Goal: Information Seeking & Learning: Learn about a topic

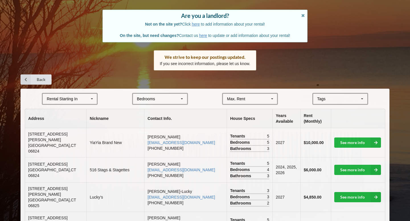
scroll to position [81, 0]
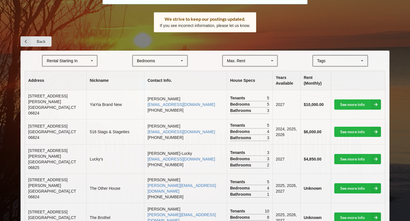
click at [85, 61] on div "Rental Starting In [DATE] 2026 2027 2028" at bounding box center [70, 61] width 56 height 12
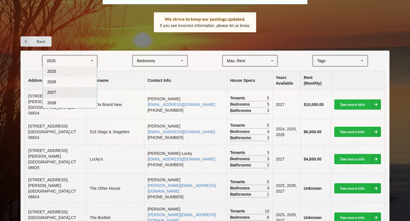
click at [75, 93] on div "2027" at bounding box center [70, 92] width 54 height 11
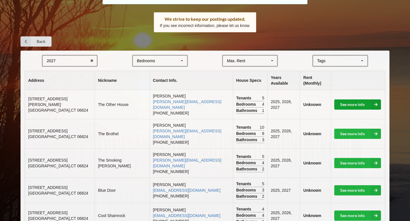
click at [349, 100] on link "See more info" at bounding box center [357, 105] width 47 height 10
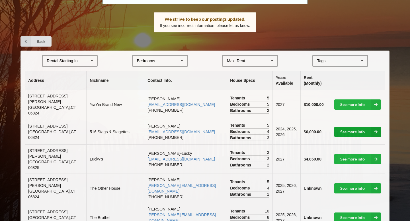
click at [351, 127] on link "See more info" at bounding box center [357, 132] width 47 height 10
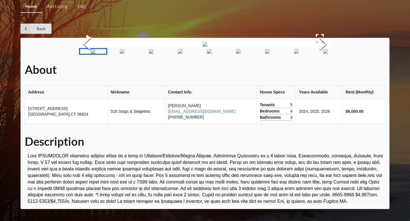
scroll to position [14, 0]
click at [318, 70] on button "Next Slide" at bounding box center [323, 45] width 16 height 52
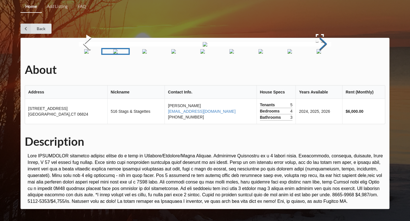
click at [318, 70] on button "Next Slide" at bounding box center [323, 45] width 16 height 52
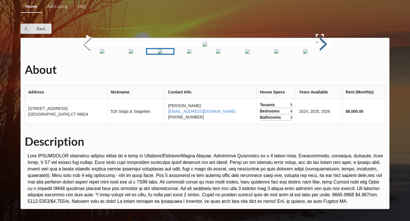
click at [318, 70] on button "Next Slide" at bounding box center [323, 45] width 16 height 52
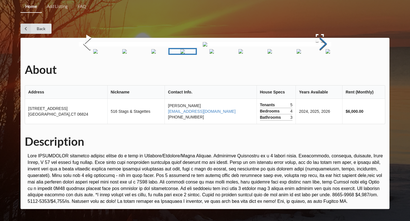
click at [317, 70] on button "Next Slide" at bounding box center [323, 45] width 16 height 52
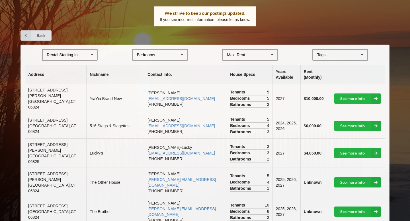
scroll to position [88, 0]
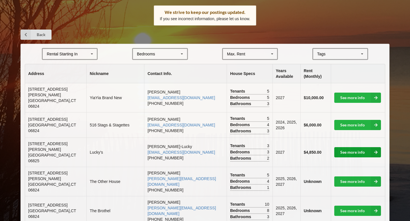
click at [347, 149] on link "See more info" at bounding box center [357, 152] width 47 height 10
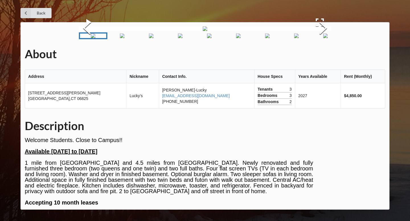
scroll to position [77, 0]
click at [323, 50] on button "Next Slide" at bounding box center [323, 29] width 16 height 52
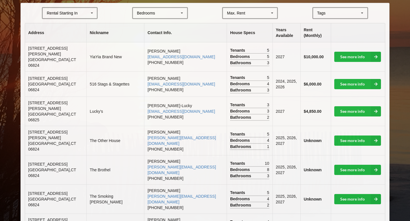
scroll to position [132, 0]
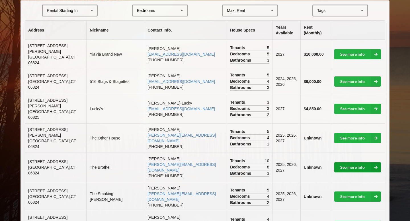
click at [354, 163] on link "See more info" at bounding box center [357, 168] width 47 height 10
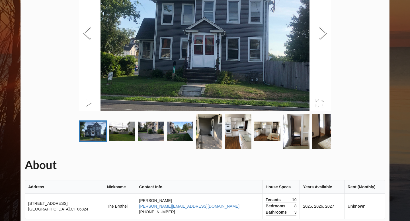
scroll to position [87, 0]
click at [156, 133] on img "Go to Slide 3" at bounding box center [151, 132] width 26 height 20
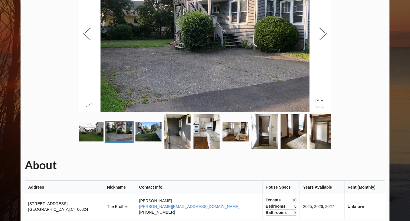
click at [159, 134] on img "Go to Slide 4" at bounding box center [148, 132] width 26 height 20
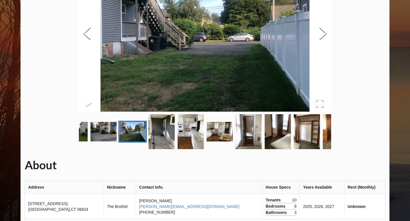
click at [159, 134] on img "Go to Slide 5" at bounding box center [162, 131] width 26 height 35
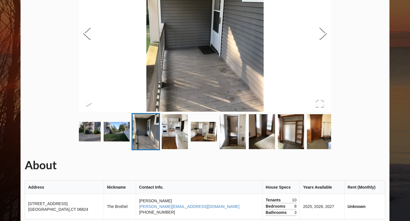
click at [176, 133] on img "Go to Slide 6" at bounding box center [175, 131] width 26 height 35
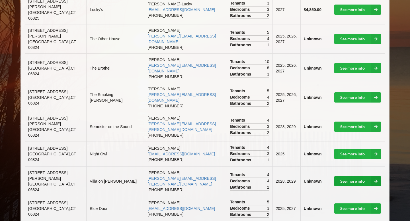
scroll to position [239, 0]
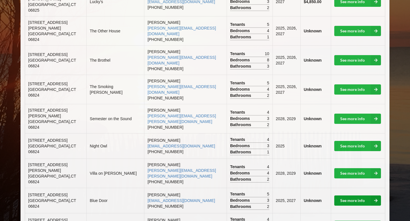
click at [345, 196] on link "See more info" at bounding box center [357, 201] width 47 height 10
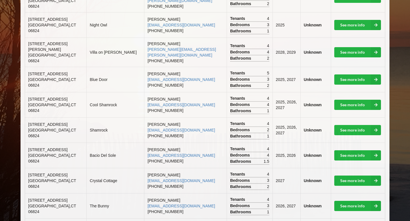
scroll to position [361, 0]
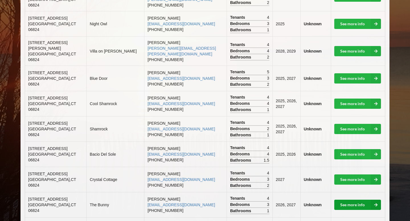
click at [355, 200] on link "See more info" at bounding box center [357, 205] width 47 height 10
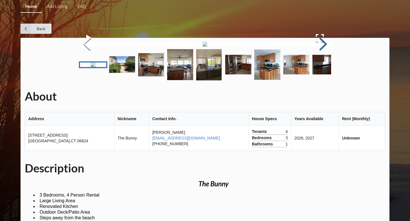
click at [330, 70] on button "Next Slide" at bounding box center [323, 45] width 16 height 52
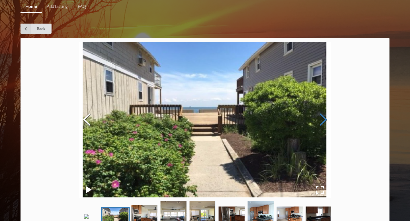
click at [330, 112] on button "Next Slide" at bounding box center [323, 121] width 16 height 52
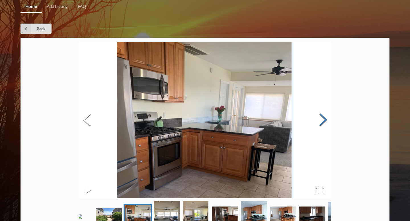
click at [330, 112] on button "Next Slide" at bounding box center [323, 121] width 16 height 52
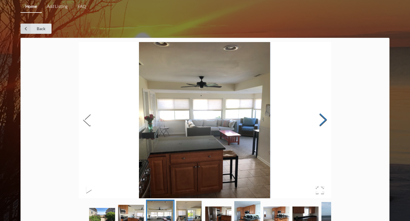
click at [330, 112] on button "Next Slide" at bounding box center [323, 121] width 16 height 52
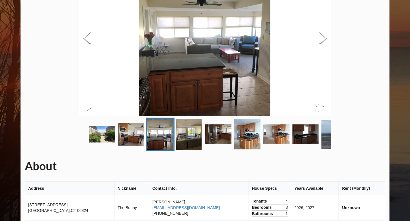
scroll to position [82, 0]
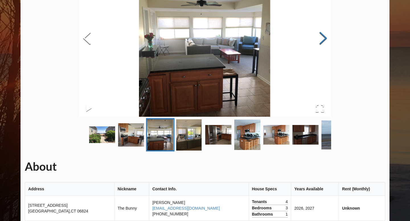
click at [319, 41] on button "Next Slide" at bounding box center [323, 39] width 16 height 52
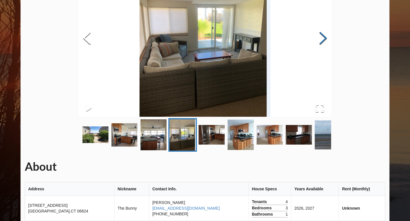
click at [319, 41] on button "Next Slide" at bounding box center [323, 39] width 16 height 52
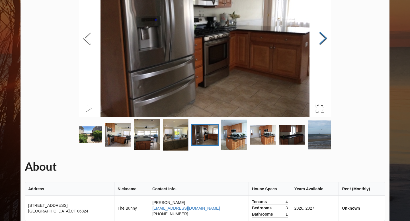
click at [319, 41] on button "Next Slide" at bounding box center [323, 39] width 16 height 52
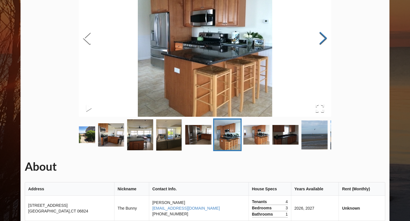
click at [319, 41] on button "Next Slide" at bounding box center [323, 39] width 16 height 52
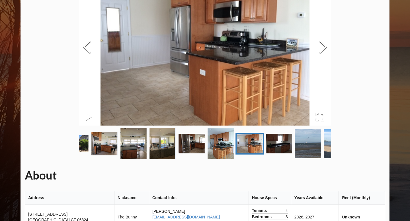
scroll to position [70, 0]
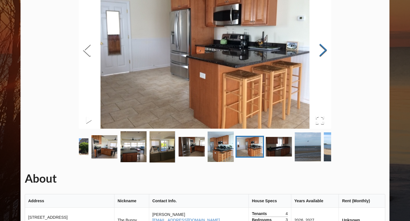
click at [320, 56] on button "Next Slide" at bounding box center [323, 51] width 16 height 52
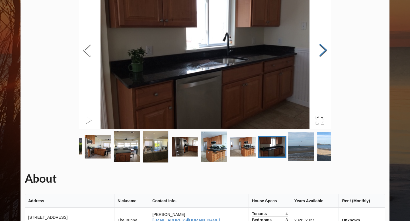
click at [320, 56] on button "Next Slide" at bounding box center [323, 51] width 16 height 52
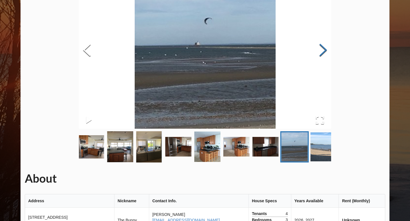
click at [320, 56] on button "Next Slide" at bounding box center [323, 51] width 16 height 52
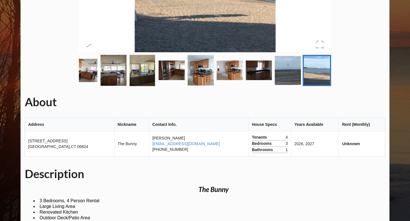
scroll to position [143, 0]
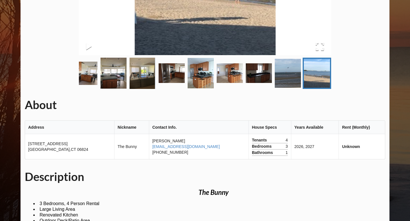
click at [88, 85] on img "Go to Slide 3" at bounding box center [84, 73] width 26 height 23
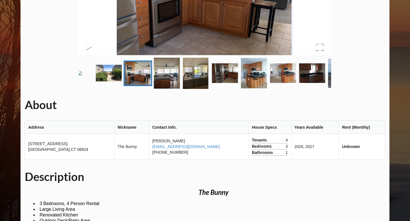
click at [82, 76] on img "Go to Slide 1" at bounding box center [79, 73] width 5 height 5
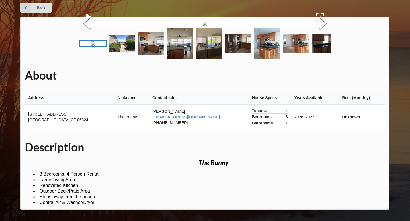
scroll to position [68, 0]
click at [320, 46] on button "Next Slide" at bounding box center [323, 24] width 16 height 52
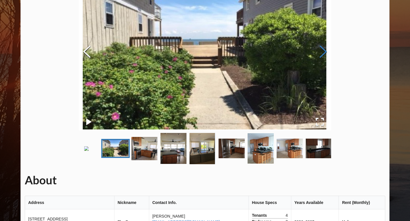
click at [319, 47] on button "Next Slide" at bounding box center [323, 53] width 16 height 52
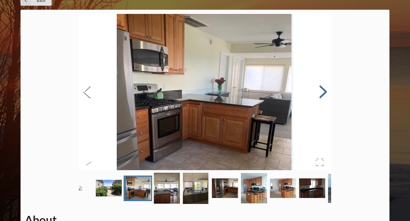
scroll to position [28, 0]
click at [326, 93] on button "Next Slide" at bounding box center [323, 93] width 16 height 52
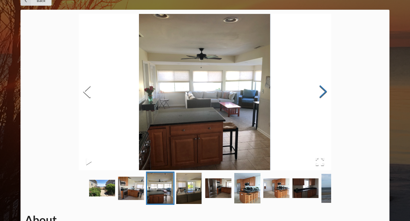
click at [325, 93] on button "Next Slide" at bounding box center [323, 93] width 16 height 52
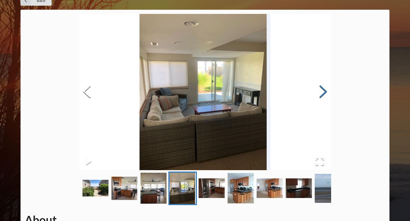
click at [325, 93] on button "Next Slide" at bounding box center [323, 93] width 16 height 52
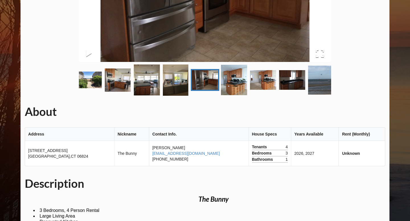
scroll to position [136, 0]
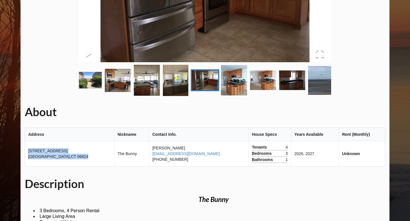
drag, startPoint x: 27, startPoint y: 175, endPoint x: 69, endPoint y: 184, distance: 42.1
click at [69, 167] on td "[STREET_ADDRESS]" at bounding box center [69, 153] width 89 height 25
copy td "[STREET_ADDRESS]"
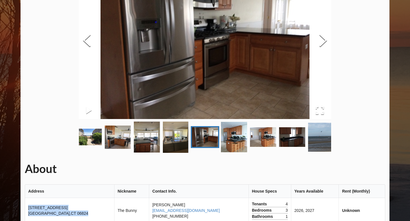
scroll to position [0, 0]
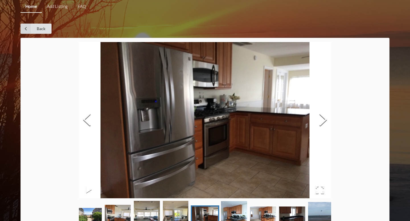
click at [44, 72] on div "About Address Nickname Contact Info. House Specs Years Available Rent (Monthly)…" at bounding box center [204, 210] width 369 height 345
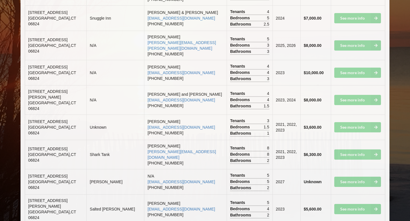
scroll to position [1003, 0]
click at [362, 170] on td "See more info" at bounding box center [358, 182] width 54 height 25
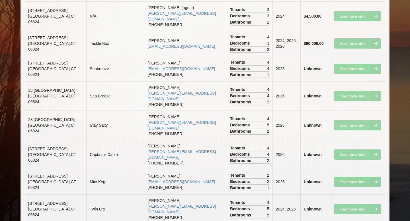
scroll to position [1277, 0]
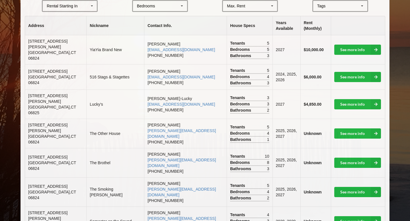
scroll to position [0, 0]
